Goal: Information Seeking & Learning: Learn about a topic

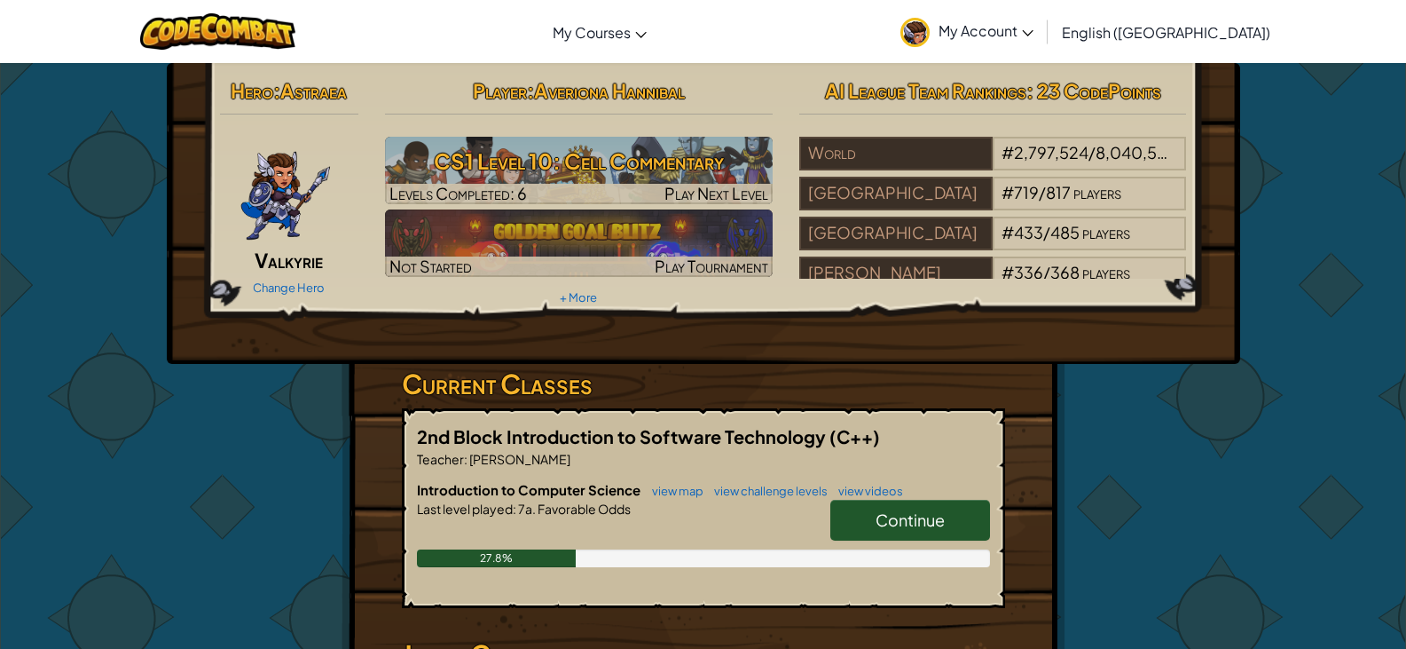
scroll to position [177, 0]
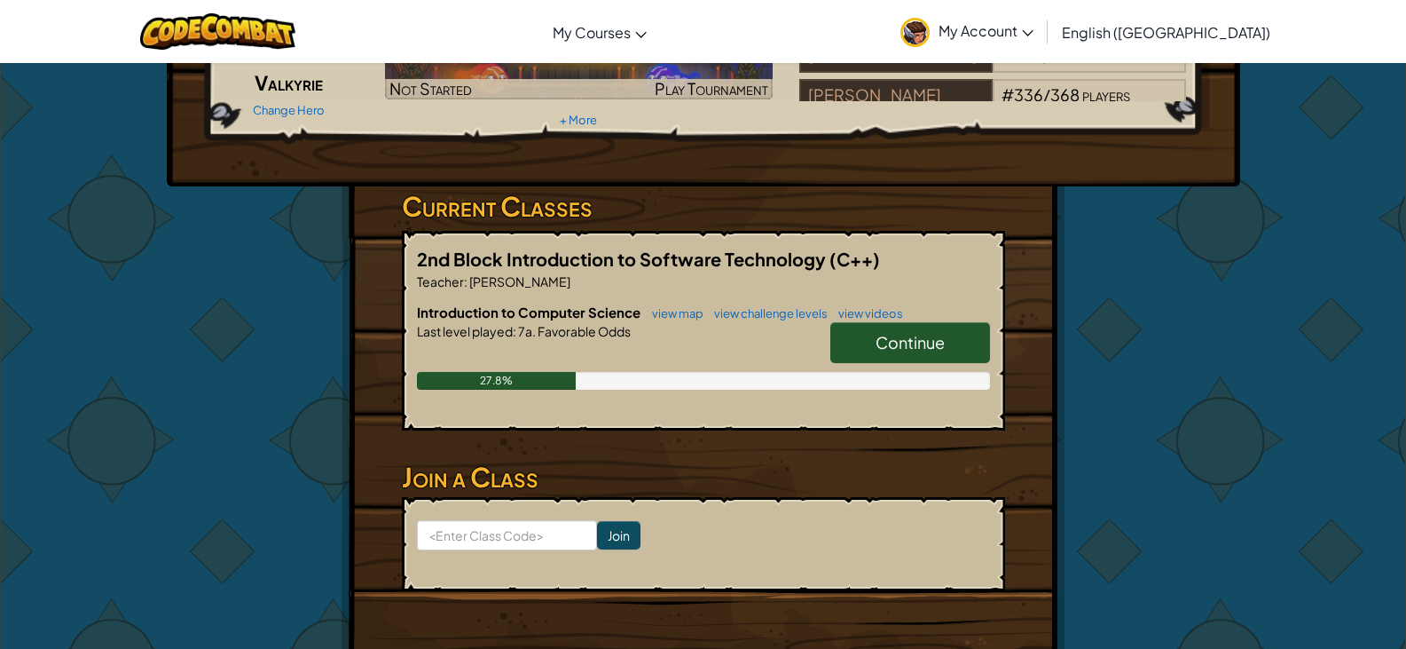
click at [879, 348] on span "Continue" at bounding box center [910, 342] width 69 height 20
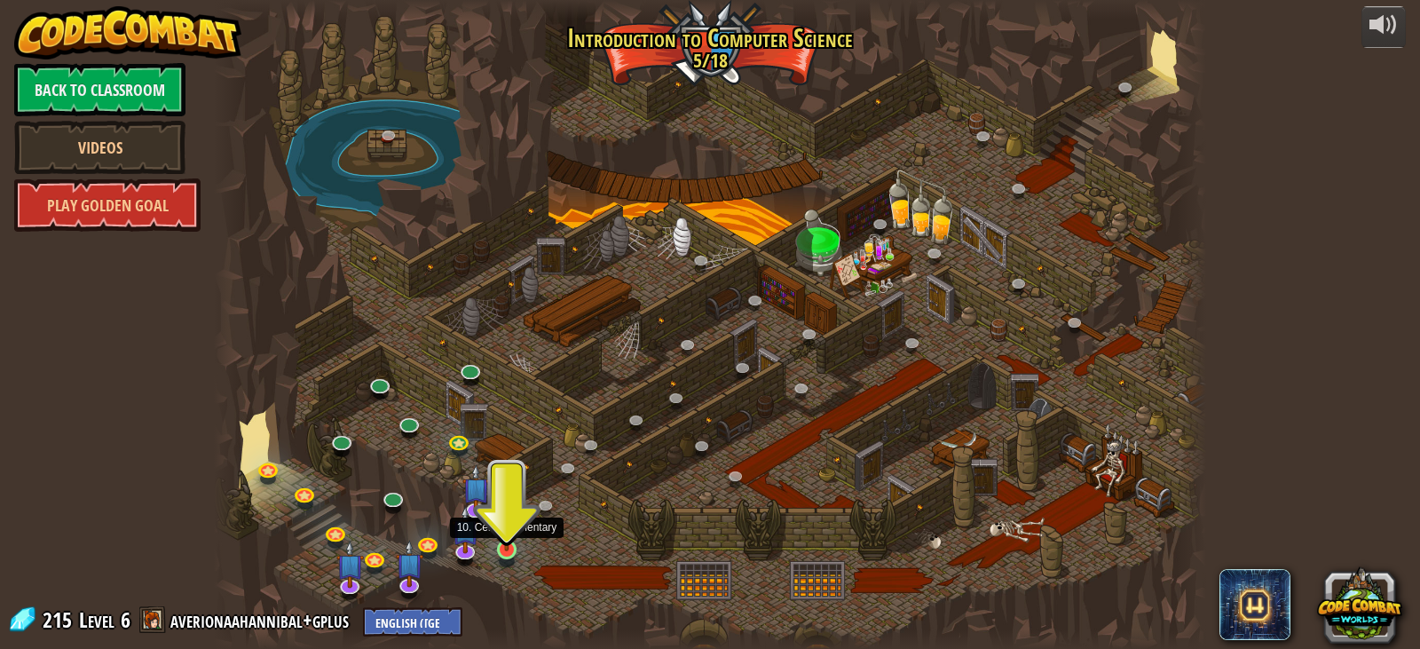
click at [505, 544] on img at bounding box center [506, 522] width 25 height 57
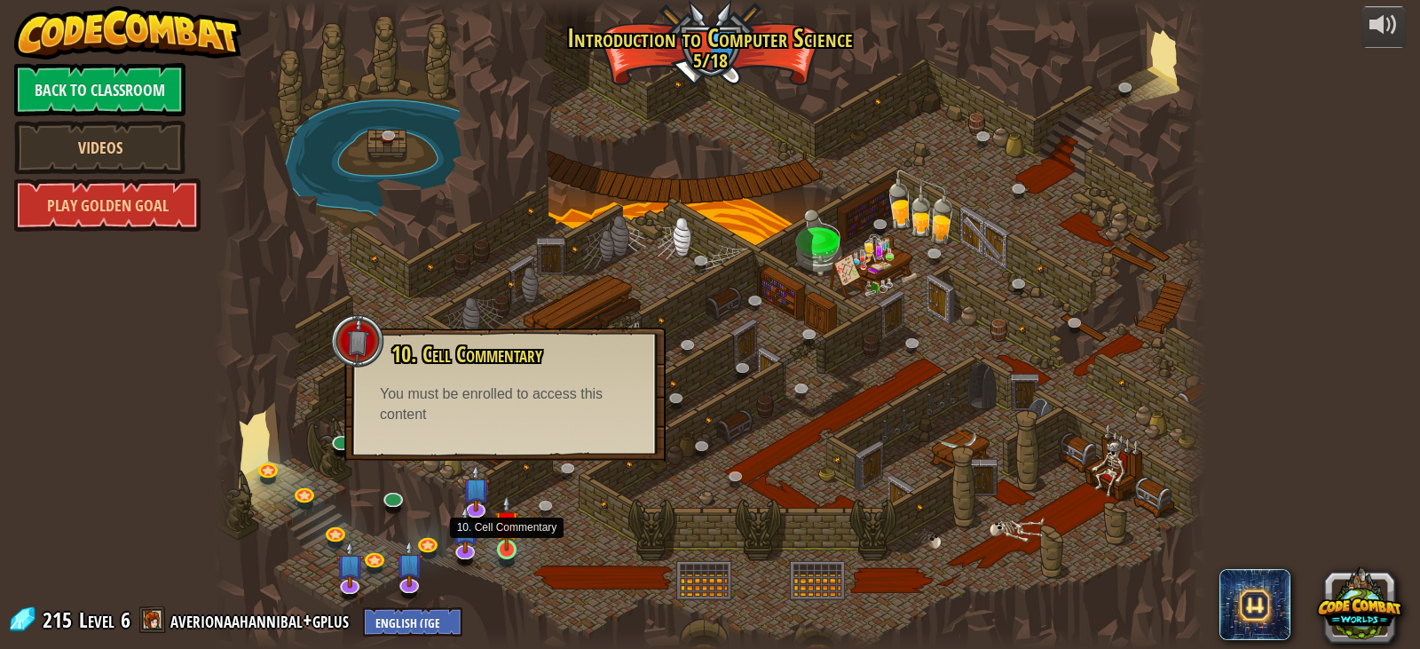
click at [503, 549] on img at bounding box center [506, 522] width 25 height 57
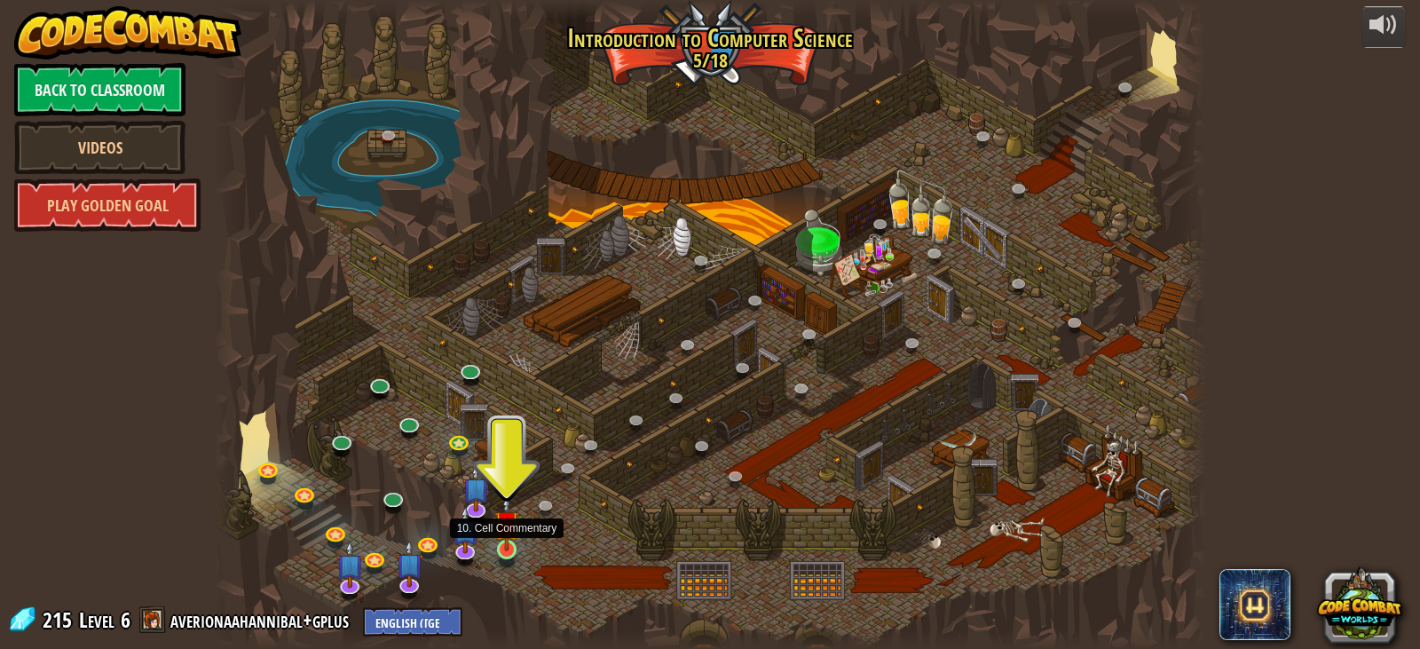
click at [510, 541] on img at bounding box center [506, 522] width 25 height 57
